Goal: Entertainment & Leisure: Consume media (video, audio)

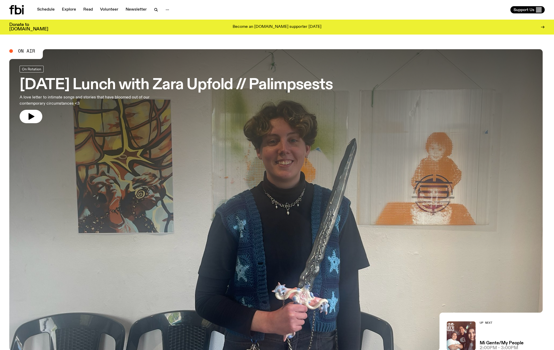
click at [161, 85] on h3 "[DATE] Lunch with Zara Upfold // Palimpsests" at bounding box center [176, 85] width 313 height 14
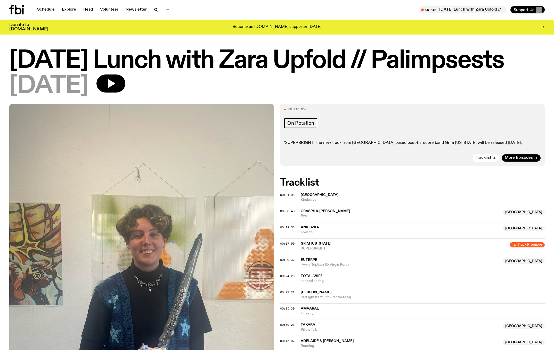
click at [460, 146] on p "'SUPERBRIGHT!' the new track from [GEOGRAPHIC_DATA] based post-hardcore band Gr…" at bounding box center [412, 143] width 256 height 5
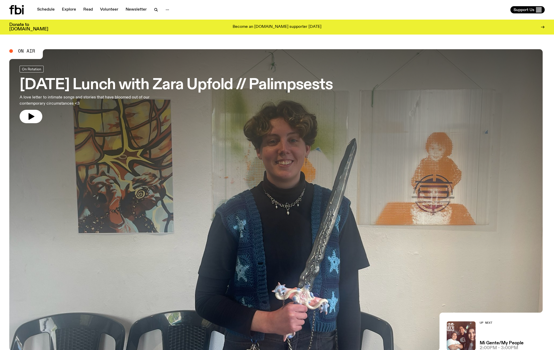
click at [236, 88] on h3 "[DATE] Lunch with Zara Upfold // Palimpsests" at bounding box center [176, 85] width 313 height 14
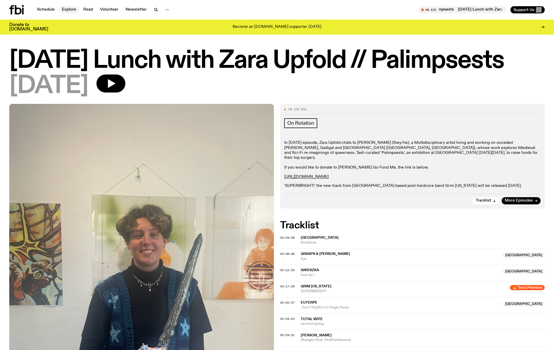
click at [79, 10] on link "Explore" at bounding box center [69, 9] width 20 height 7
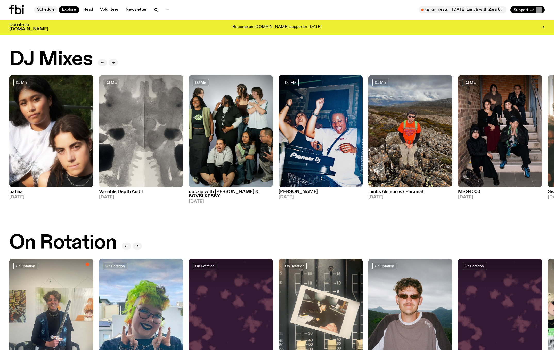
click at [44, 11] on link "Schedule" at bounding box center [46, 9] width 24 height 7
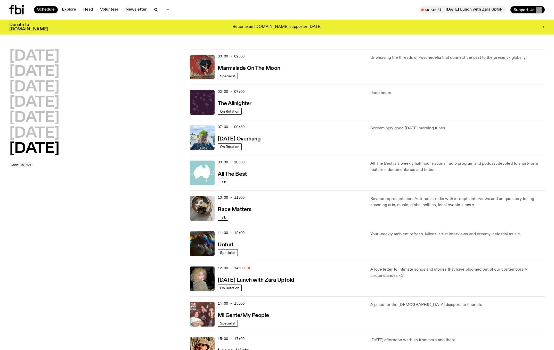
scroll to position [28, 0]
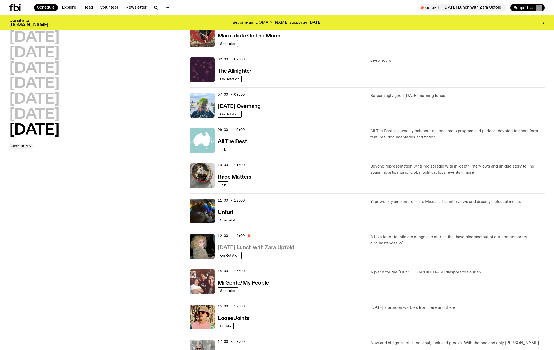
click at [281, 251] on h3 "[DATE] Lunch with Zara Upfold" at bounding box center [256, 247] width 76 height 5
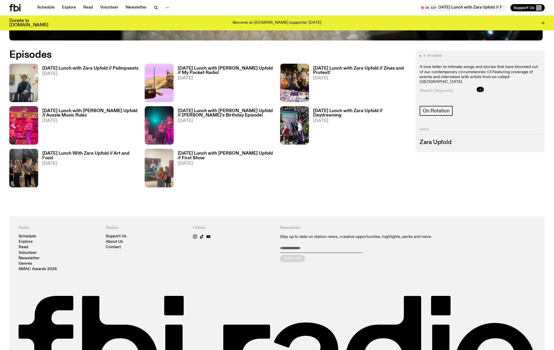
scroll to position [334, 0]
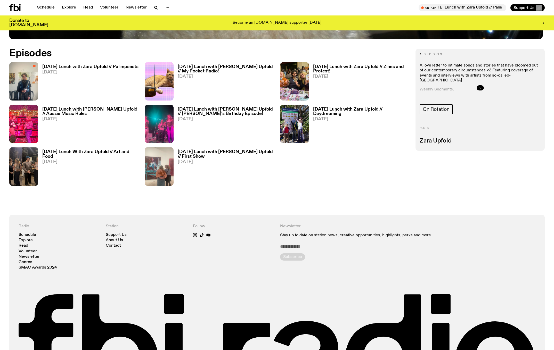
click at [480, 90] on icon "button" at bounding box center [480, 87] width 3 height 3
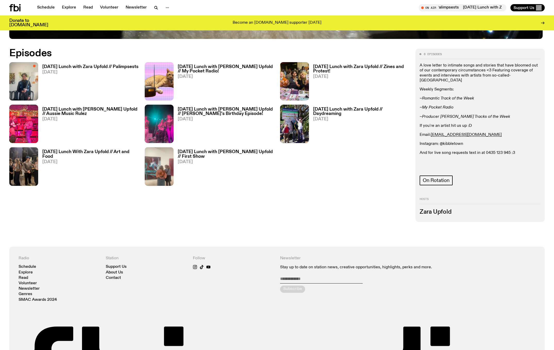
click at [106, 69] on h3 "[DATE] Lunch with Zara Upfold // Palimpsests" at bounding box center [90, 67] width 96 height 4
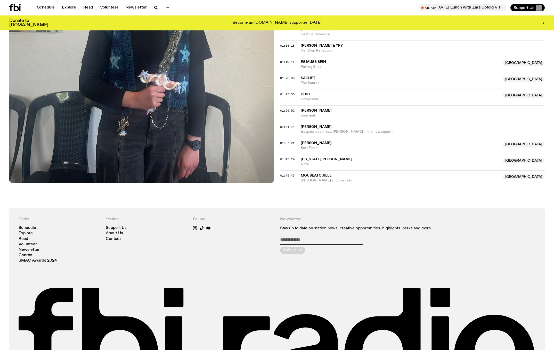
scroll to position [375, 0]
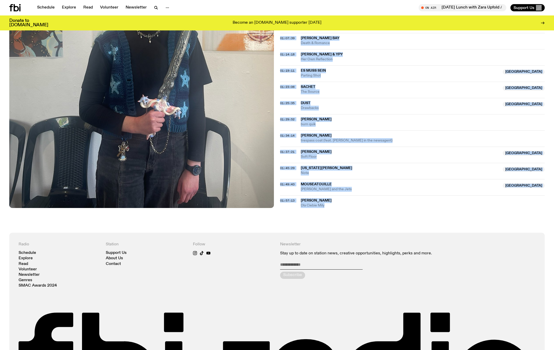
drag, startPoint x: 358, startPoint y: 319, endPoint x: 287, endPoint y: 47, distance: 281.1
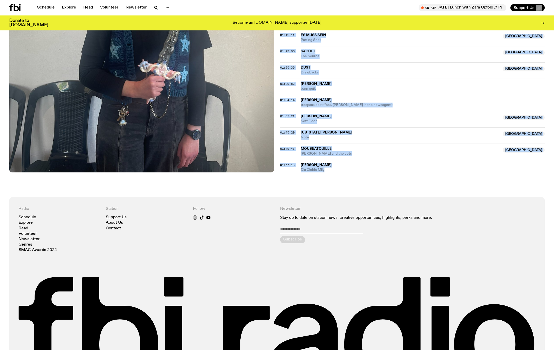
copy div "Takara [GEOGRAPHIC_DATA] Pillow Talk [GEOGRAPHIC_DATA] 00:45:07 [GEOGRAPHIC_DAT…"
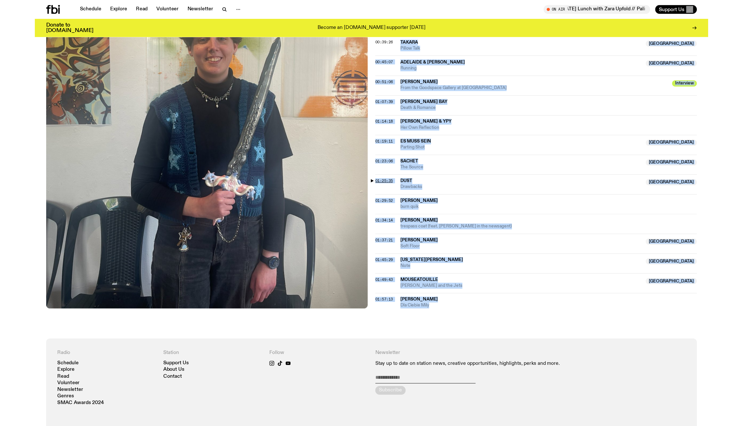
scroll to position [326, 0]
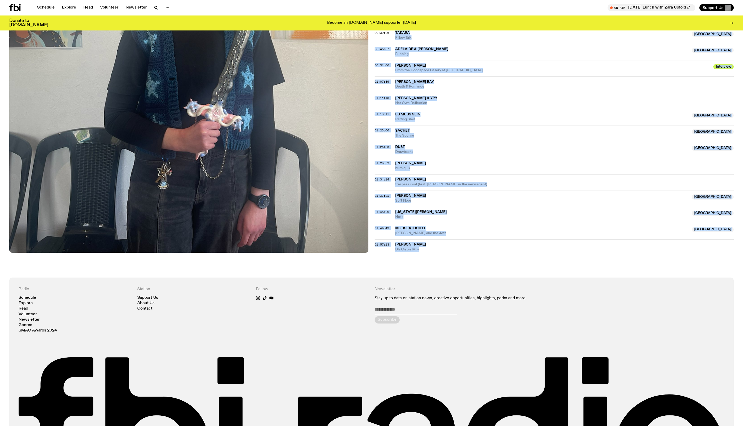
click at [355, 277] on div "Aired on [DATE] 12:00pm On Rotation In [DATE] episode, Zara Upfold chats to [PE…" at bounding box center [371, 26] width 743 height 504
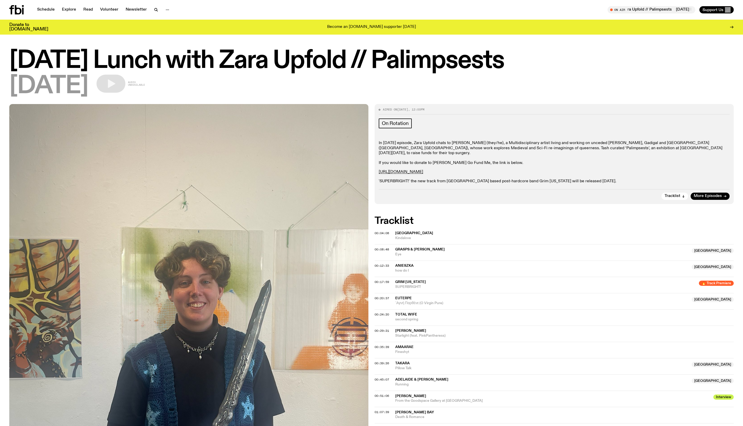
scroll to position [0, 0]
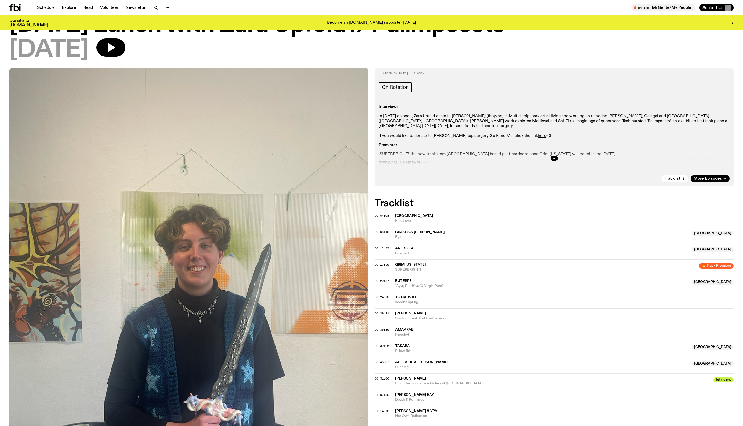
scroll to position [20, 0]
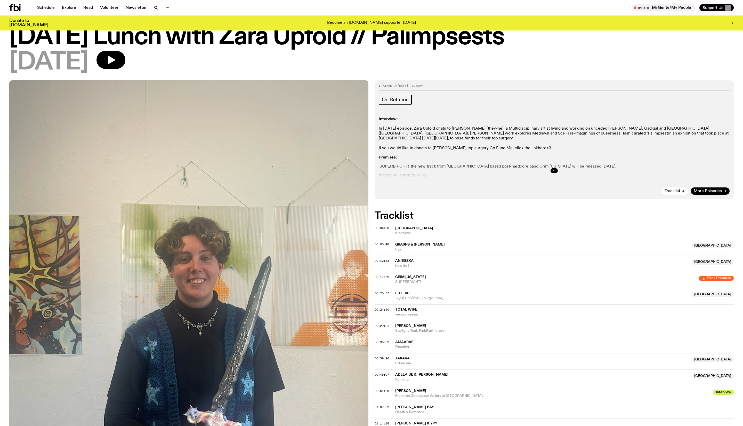
click at [553, 172] on icon "button" at bounding box center [554, 170] width 3 height 3
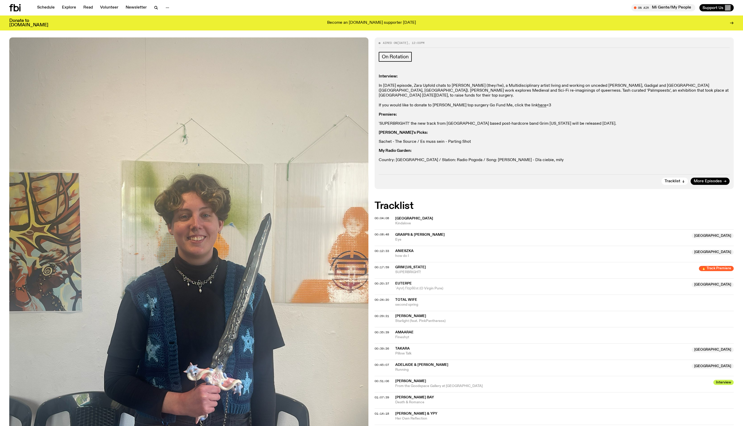
scroll to position [36, 0]
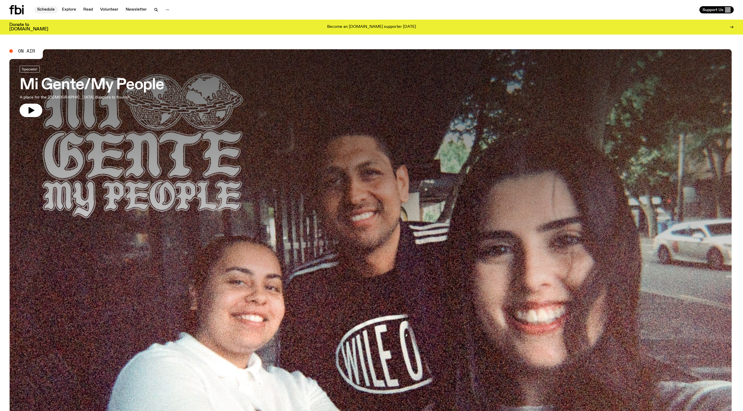
click at [45, 9] on link "Schedule" at bounding box center [46, 9] width 24 height 7
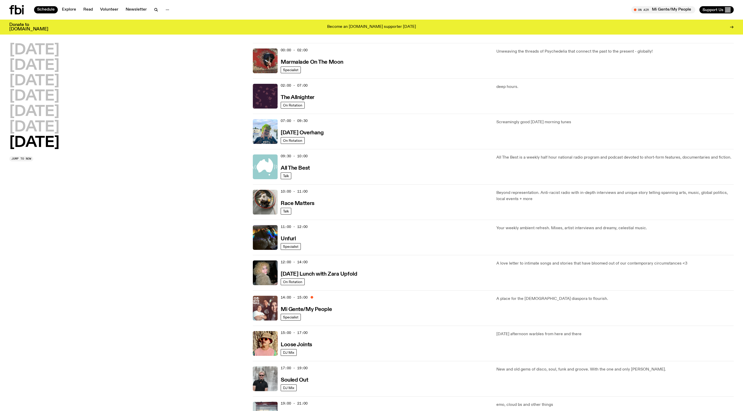
scroll to position [9, 0]
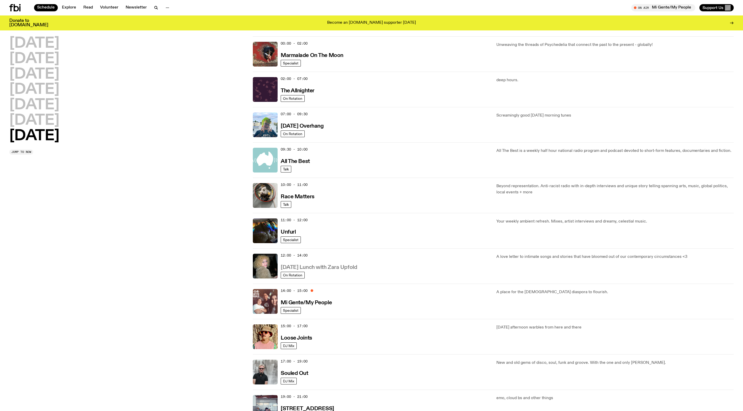
click at [337, 270] on h3 "[DATE] Lunch with Zara Upfold" at bounding box center [319, 267] width 76 height 5
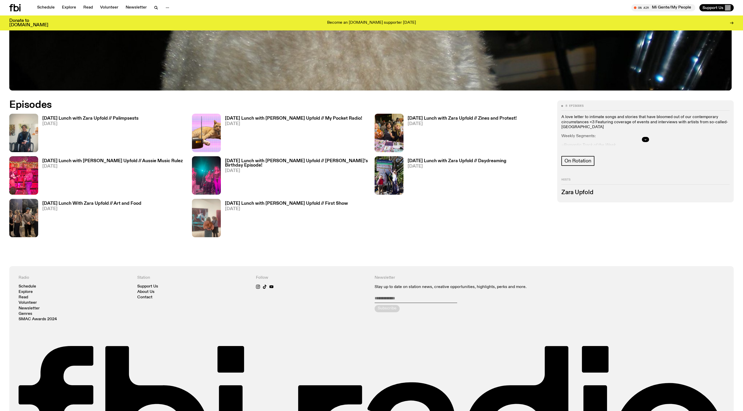
scroll to position [391, 0]
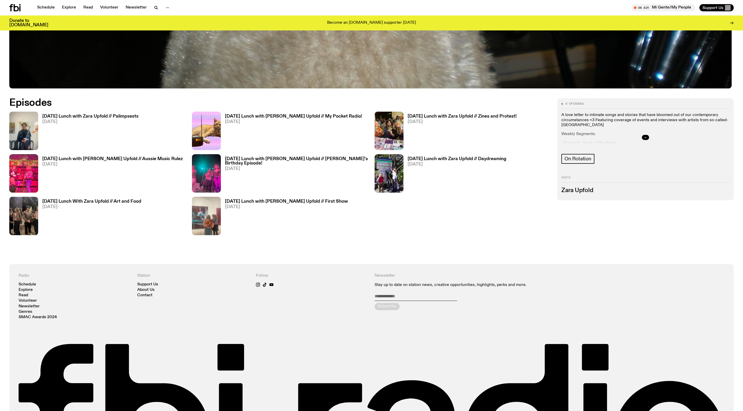
click at [638, 146] on div at bounding box center [645, 137] width 168 height 17
click at [643, 139] on button "button" at bounding box center [645, 137] width 7 height 5
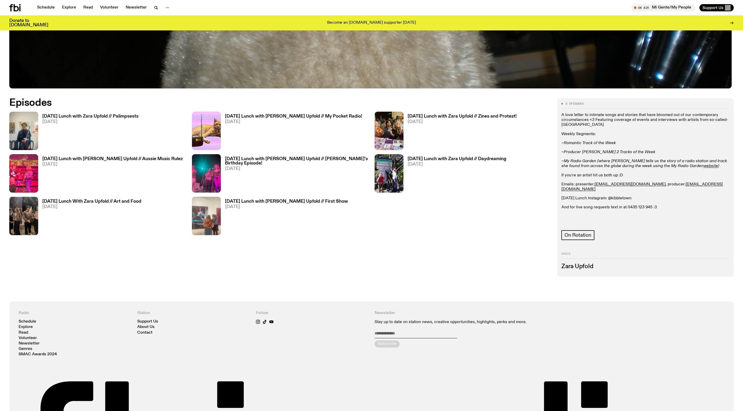
click at [130, 117] on h3 "[DATE] Lunch with Zara Upfold // Palimpsests" at bounding box center [90, 116] width 96 height 4
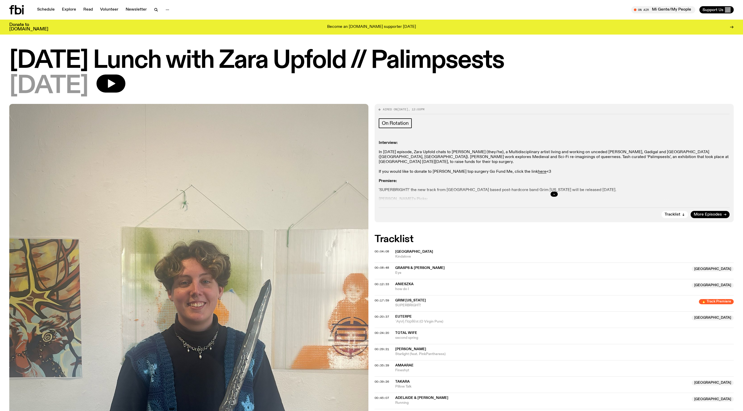
click at [554, 195] on icon "button" at bounding box center [554, 194] width 2 height 1
